Goal: Task Accomplishment & Management: Complete application form

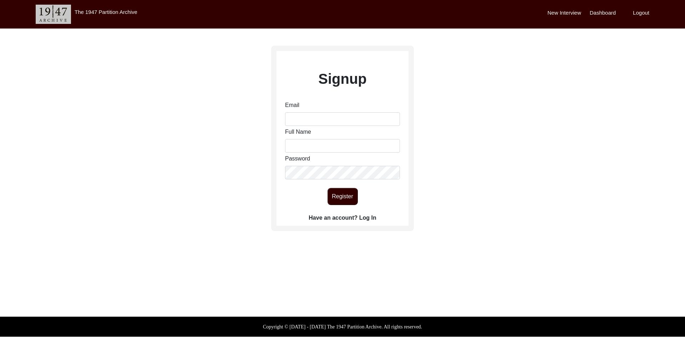
click at [360, 218] on label "Have an account? Log In" at bounding box center [342, 218] width 67 height 9
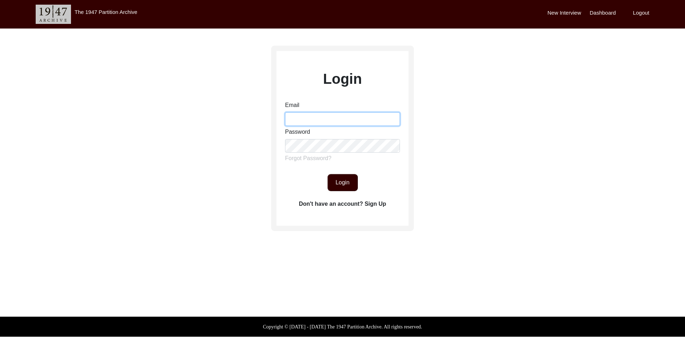
click at [297, 121] on input "Email" at bounding box center [342, 119] width 115 height 14
type input "[EMAIL_ADDRESS][DOMAIN_NAME]"
click at [354, 185] on button "Login" at bounding box center [342, 182] width 30 height 17
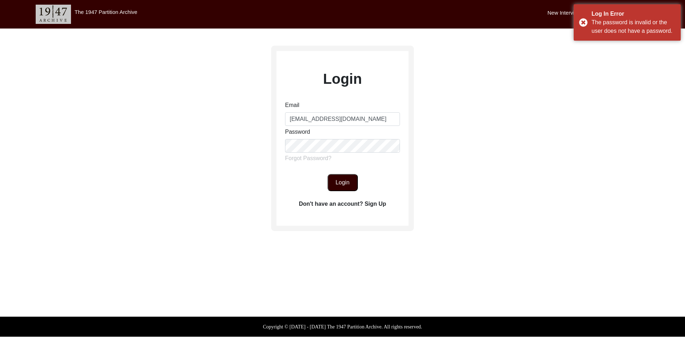
click at [344, 180] on button "Login" at bounding box center [342, 182] width 30 height 17
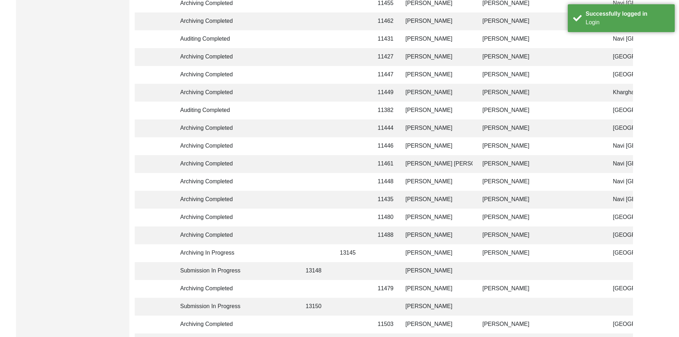
scroll to position [222, 0]
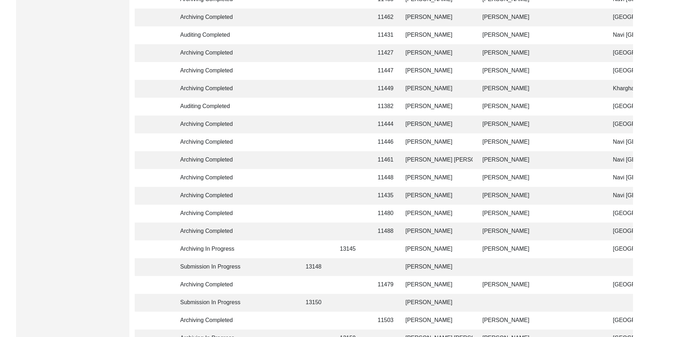
click at [218, 248] on td "Archiving In Progress" at bounding box center [208, 249] width 64 height 18
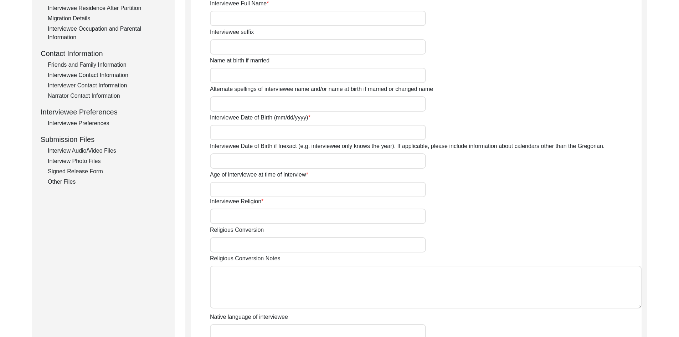
type input "Mrs."
type input "[PERSON_NAME]"
type input "-"
type input "[PERSON_NAME]"
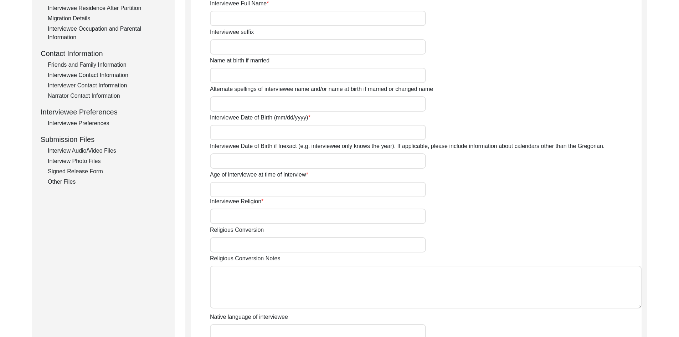
type input "[DATE]"
type input "77"
type input "[DEMOGRAPHIC_DATA]"
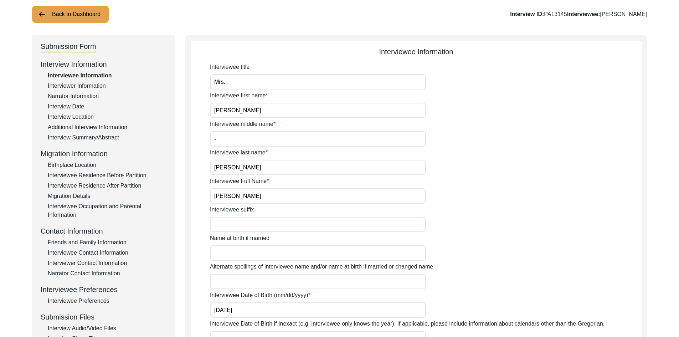
scroll to position [44, 0]
click at [71, 140] on div "Interview Summary/Abstract" at bounding box center [107, 138] width 118 height 9
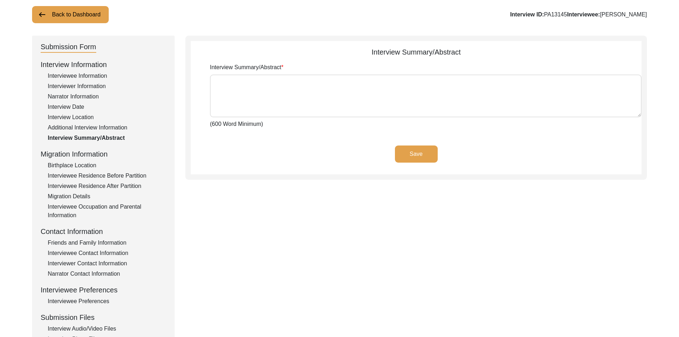
type textarea "[PERSON_NAME] was born in [DEMOGRAPHIC_DATA] in [GEOGRAPHIC_DATA], Magura Sub-D…"
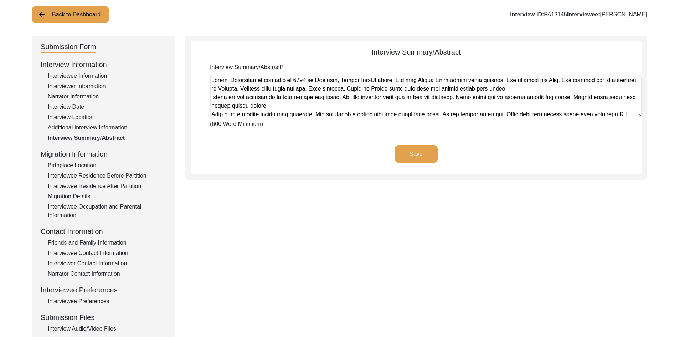
click at [373, 95] on textarea "Interview Summary/Abstract" at bounding box center [426, 96] width 432 height 43
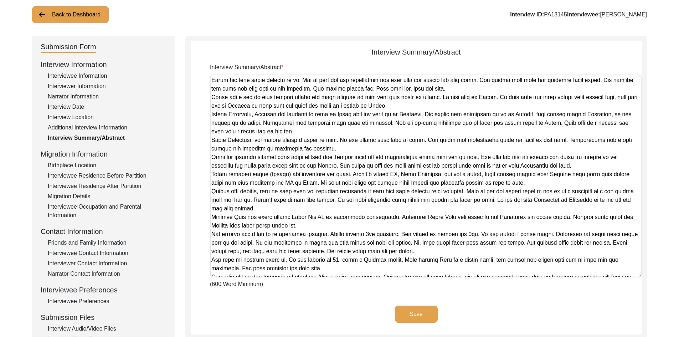
scroll to position [0, 0]
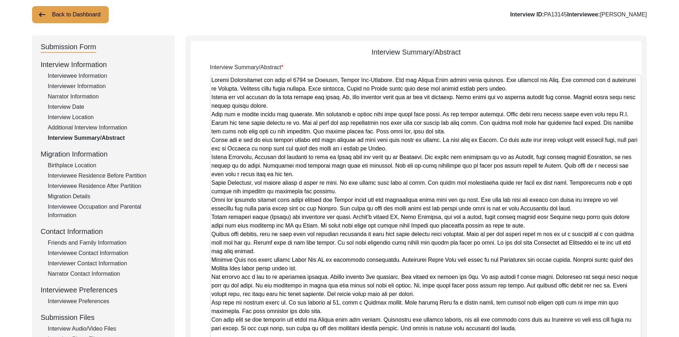
drag, startPoint x: 638, startPoint y: 116, endPoint x: 484, endPoint y: 354, distance: 284.1
click at [484, 337] on html "The 1947 Partition Archive New Interview Dashboard Logout Back to Dashboard Int…" at bounding box center [339, 238] width 679 height 564
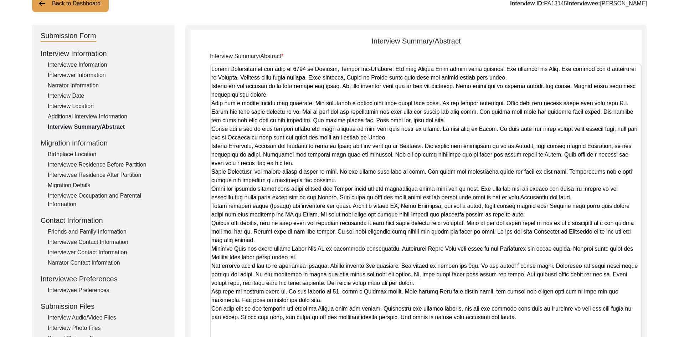
scroll to position [55, 0]
click at [70, 64] on div "Interviewee Information" at bounding box center [107, 64] width 118 height 9
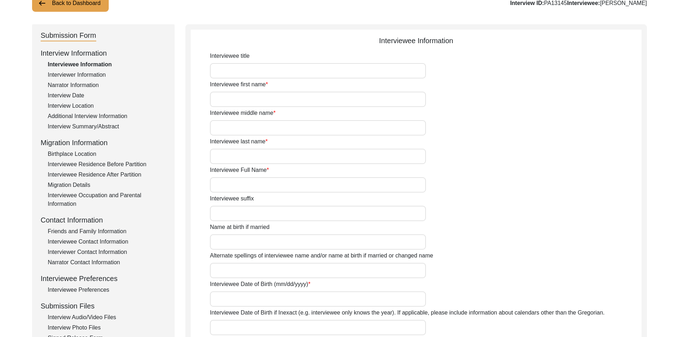
type input "Mrs."
type input "[PERSON_NAME]"
type input "-"
type input "[PERSON_NAME]"
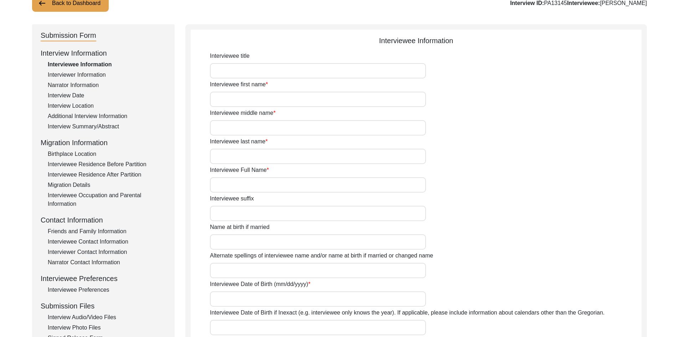
type input "[DATE]"
type input "77"
type input "[DEMOGRAPHIC_DATA]"
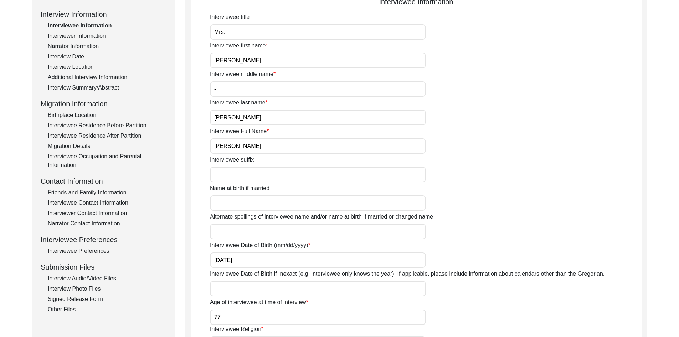
scroll to position [65, 0]
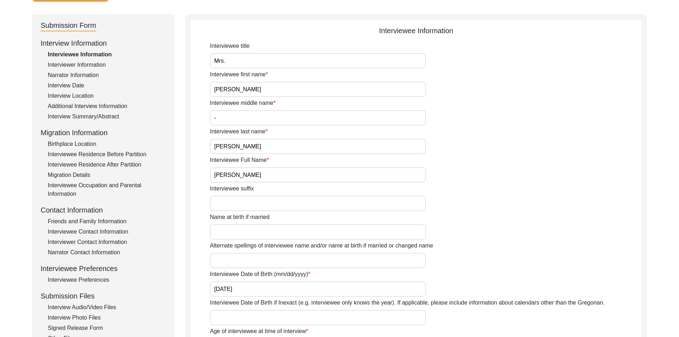
click at [68, 64] on div "Interviewer Information" at bounding box center [107, 65] width 118 height 9
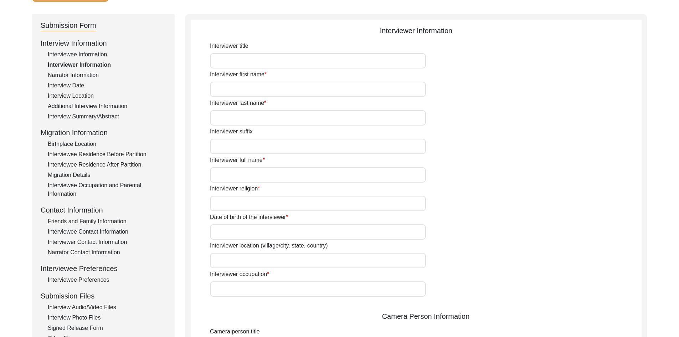
type input "[PERSON_NAME]"
type input "Agarwal"
type input "[PERSON_NAME]"
type input "[DEMOGRAPHIC_DATA]"
type input "[DATE]"
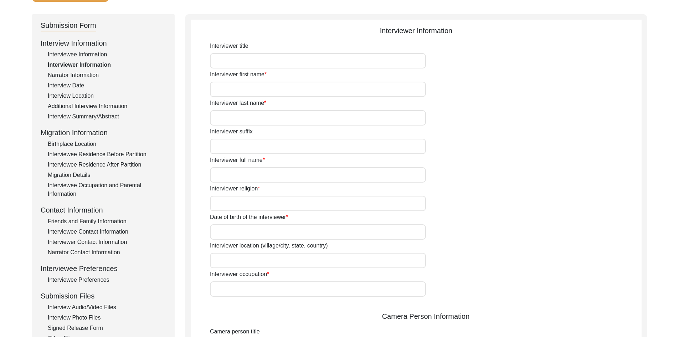
type input "Navi [GEOGRAPHIC_DATA]"
type input "Writer and Designer"
type input "[PERSON_NAME]"
type input "Agarwal"
type input "[PERSON_NAME]"
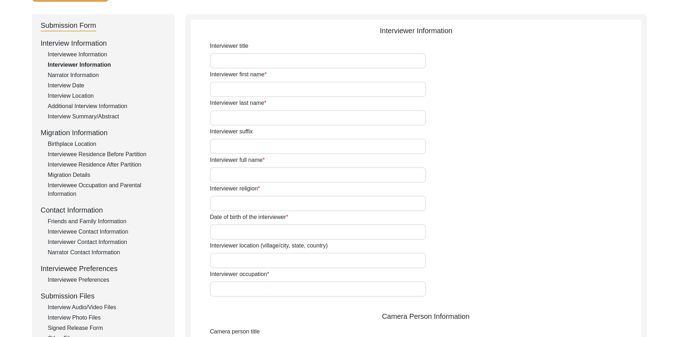
type textarea "I am writer, designer and storyteller with experience working in social, educat…"
type input "Hindi"
type textarea "Unrelated"
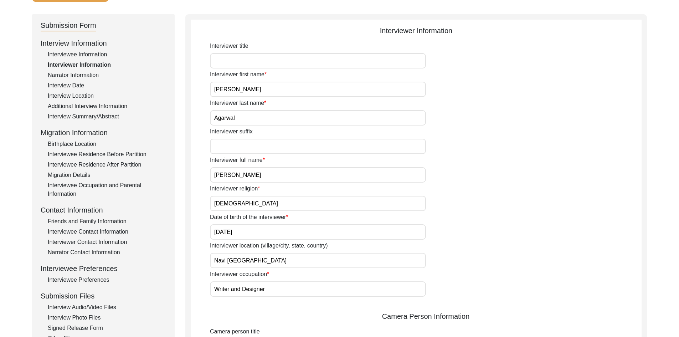
click at [63, 95] on div "Interview Location" at bounding box center [107, 96] width 118 height 9
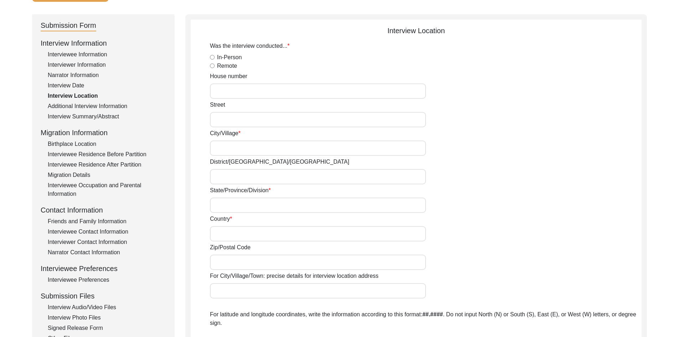
radio input "true"
type input "[GEOGRAPHIC_DATA]"
type input "Telegana"
type input "[GEOGRAPHIC_DATA]"
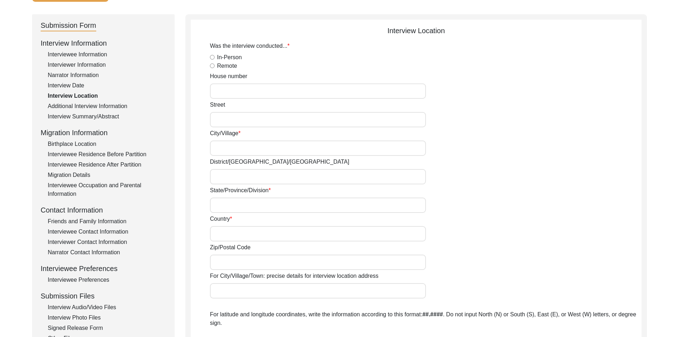
type input "[GEOGRAPHIC_DATA], [GEOGRAPHIC_DATA], [GEOGRAPHIC_DATA]"
type input "17.3850"
type input "78.4866"
click at [76, 144] on div "Birthplace Location" at bounding box center [107, 144] width 118 height 9
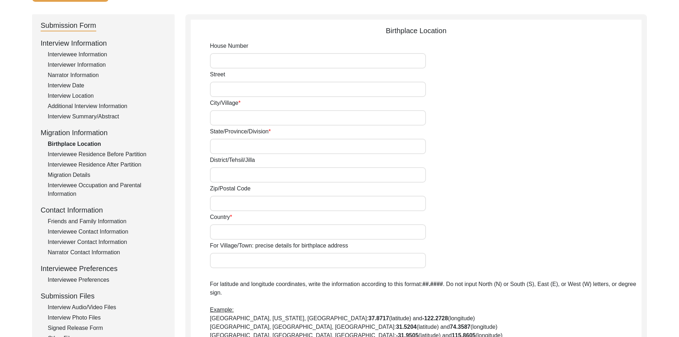
type input "Sajiara"
type input "Khulna"
type input "[GEOGRAPHIC_DATA]"
type input "Sajiara, [GEOGRAPHIC_DATA], [GEOGRAPHIC_DATA], [GEOGRAPHIC_DATA], [GEOGRAPHIC_D…"
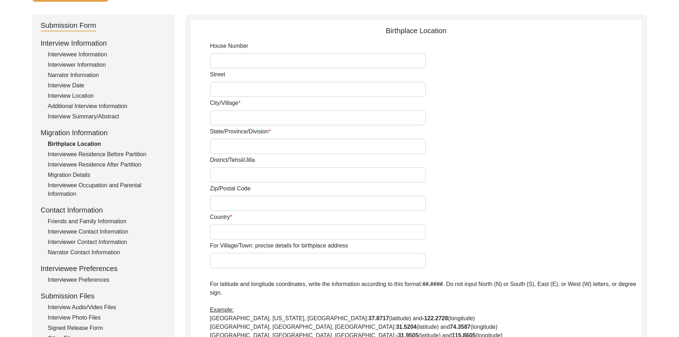
type input "22.8275"
type input "89.4280"
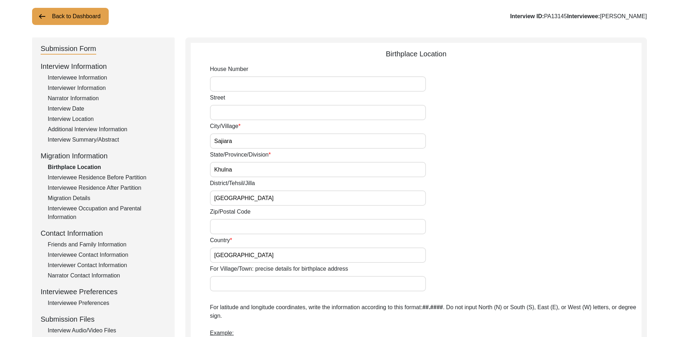
scroll to position [30, 0]
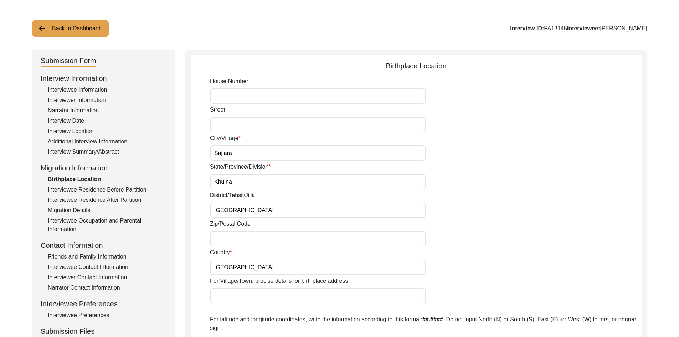
click at [60, 154] on div "Interview Summary/Abstract" at bounding box center [107, 152] width 118 height 9
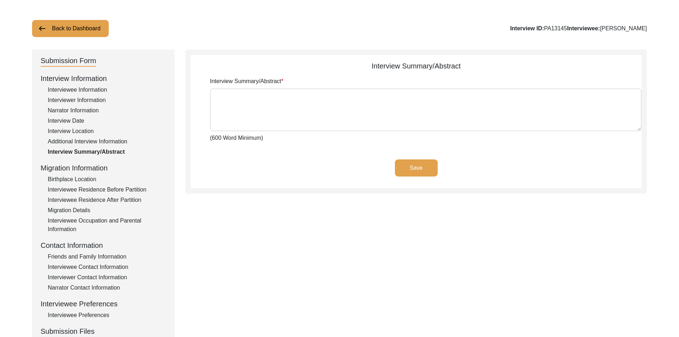
type textarea "[PERSON_NAME] was born in [DEMOGRAPHIC_DATA] in [GEOGRAPHIC_DATA], Magura Sub-D…"
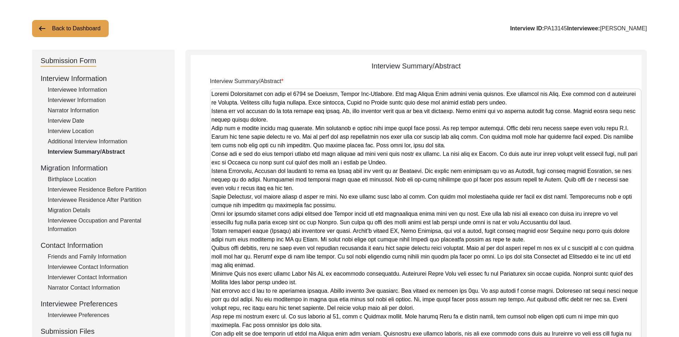
drag, startPoint x: 637, startPoint y: 127, endPoint x: 499, endPoint y: 353, distance: 264.5
click at [499, 337] on html "The 1947 Partition Archive New Interview Dashboard Logout Back to Dashboard Int…" at bounding box center [339, 246] width 679 height 552
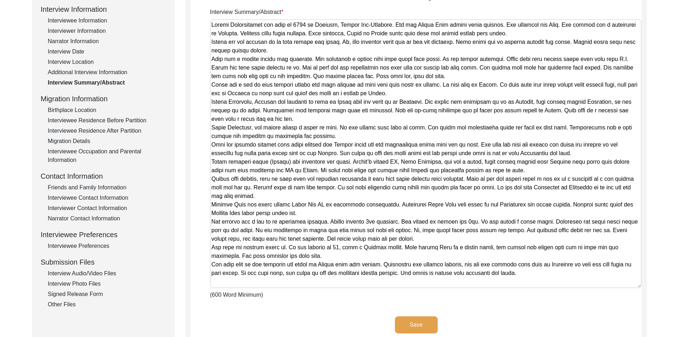
scroll to position [100, 0]
